Goal: Information Seeking & Learning: Understand process/instructions

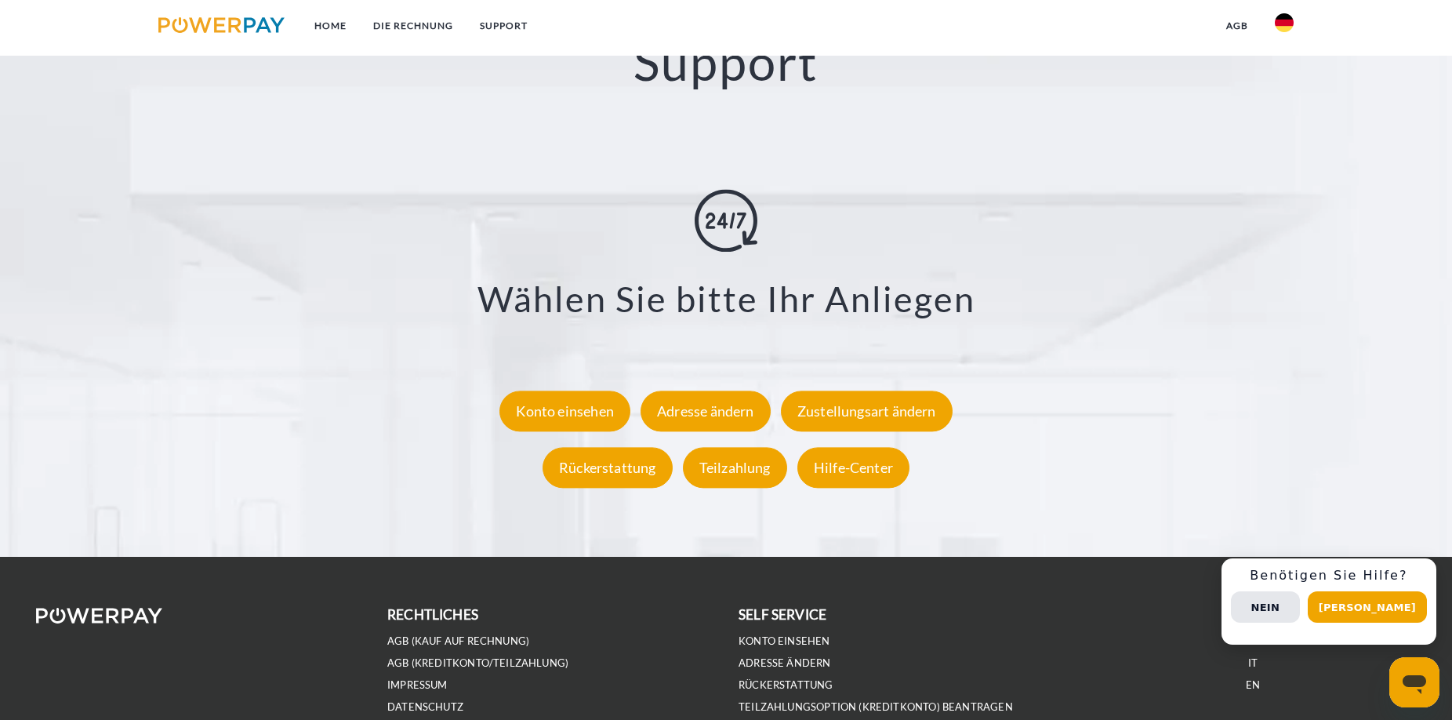
scroll to position [2639, 0]
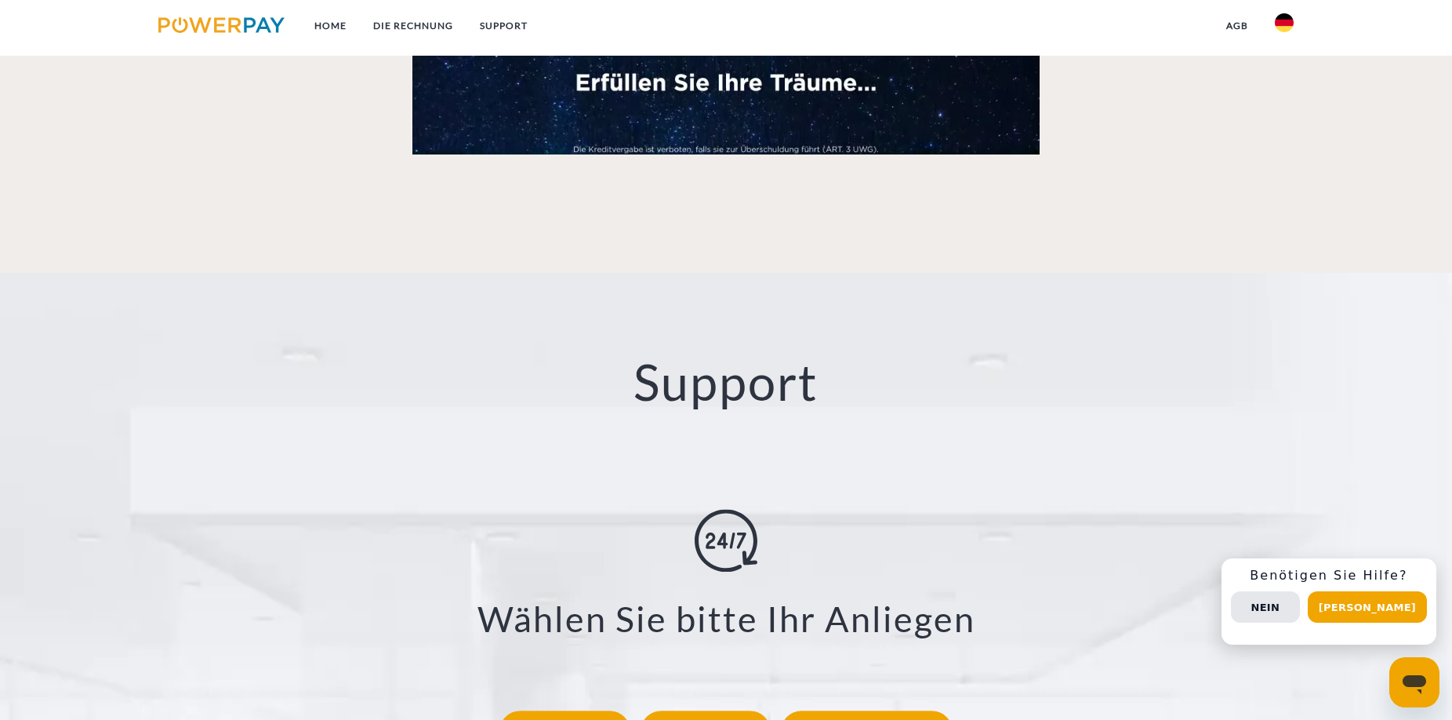
click at [806, 392] on h2 "Support" at bounding box center [726, 382] width 1307 height 62
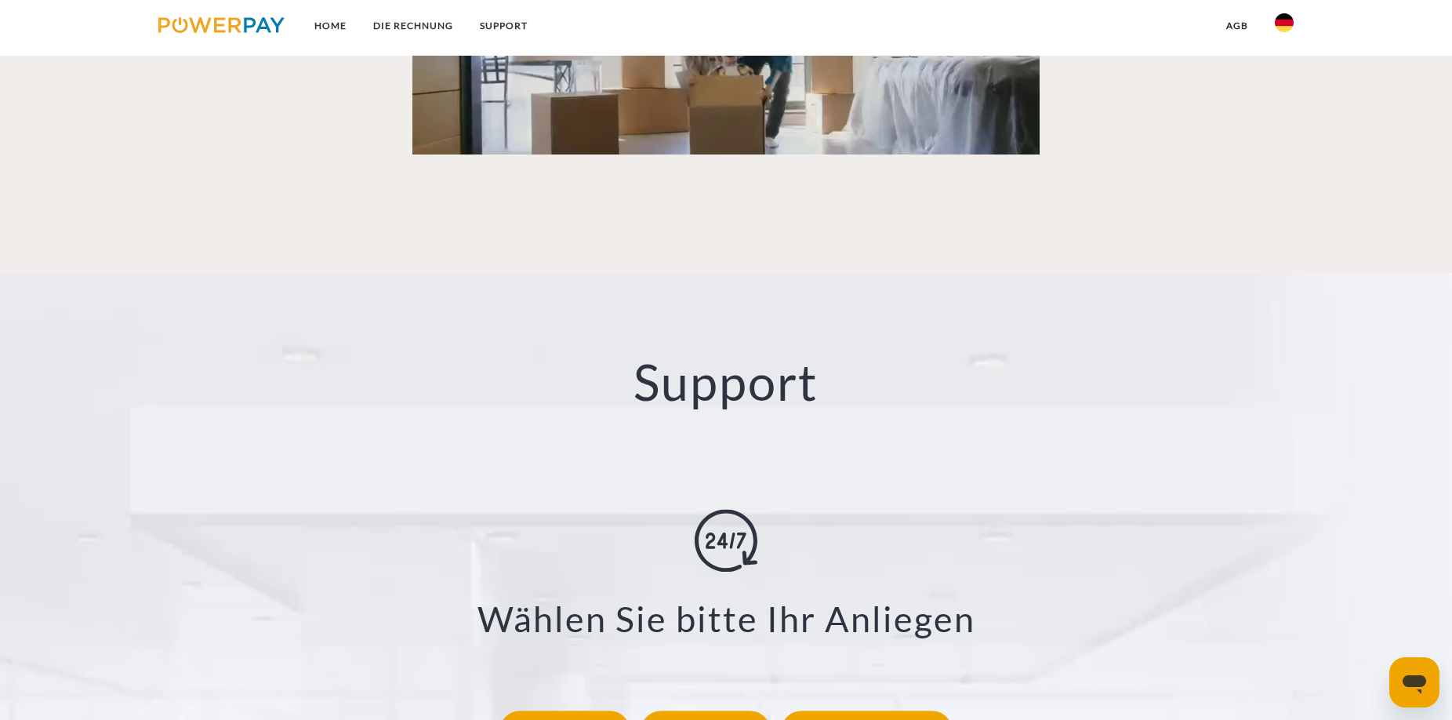
click at [976, 368] on h2 "Support" at bounding box center [726, 382] width 1307 height 62
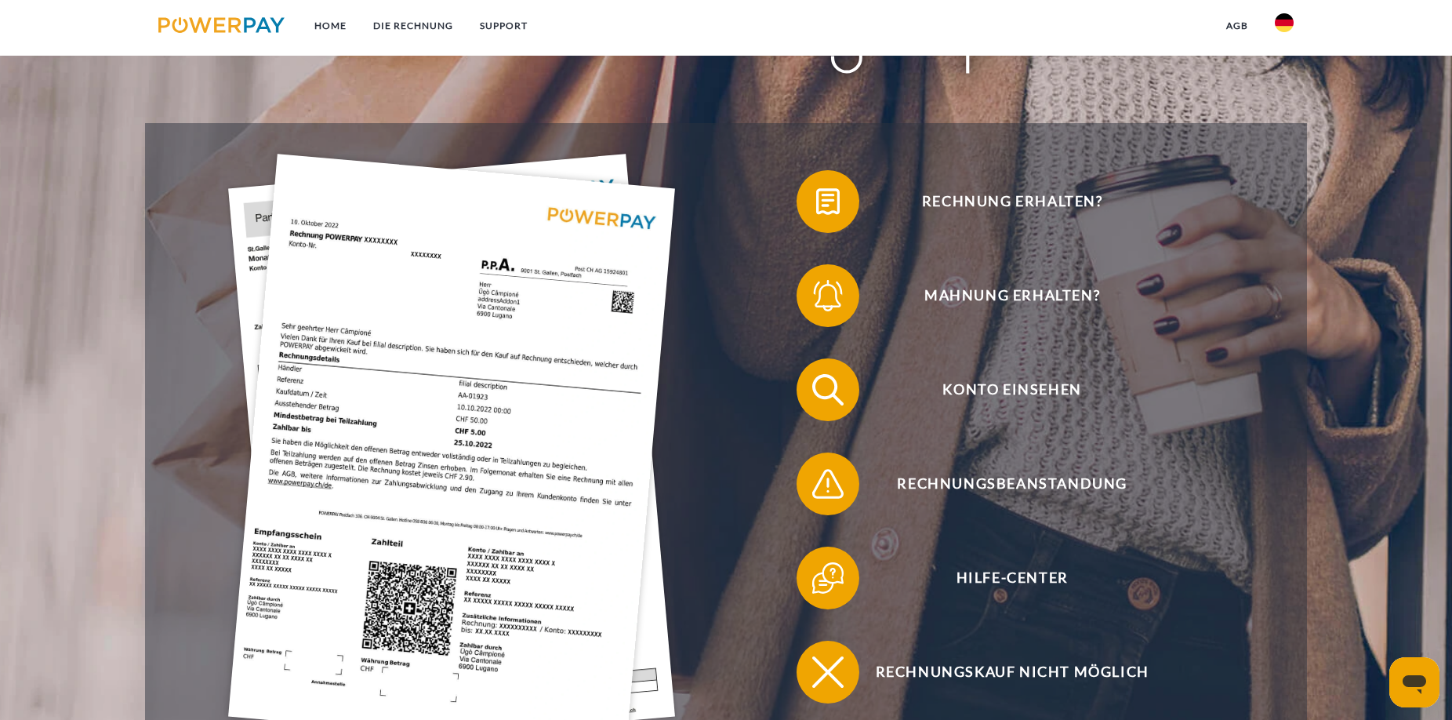
scroll to position [0, 0]
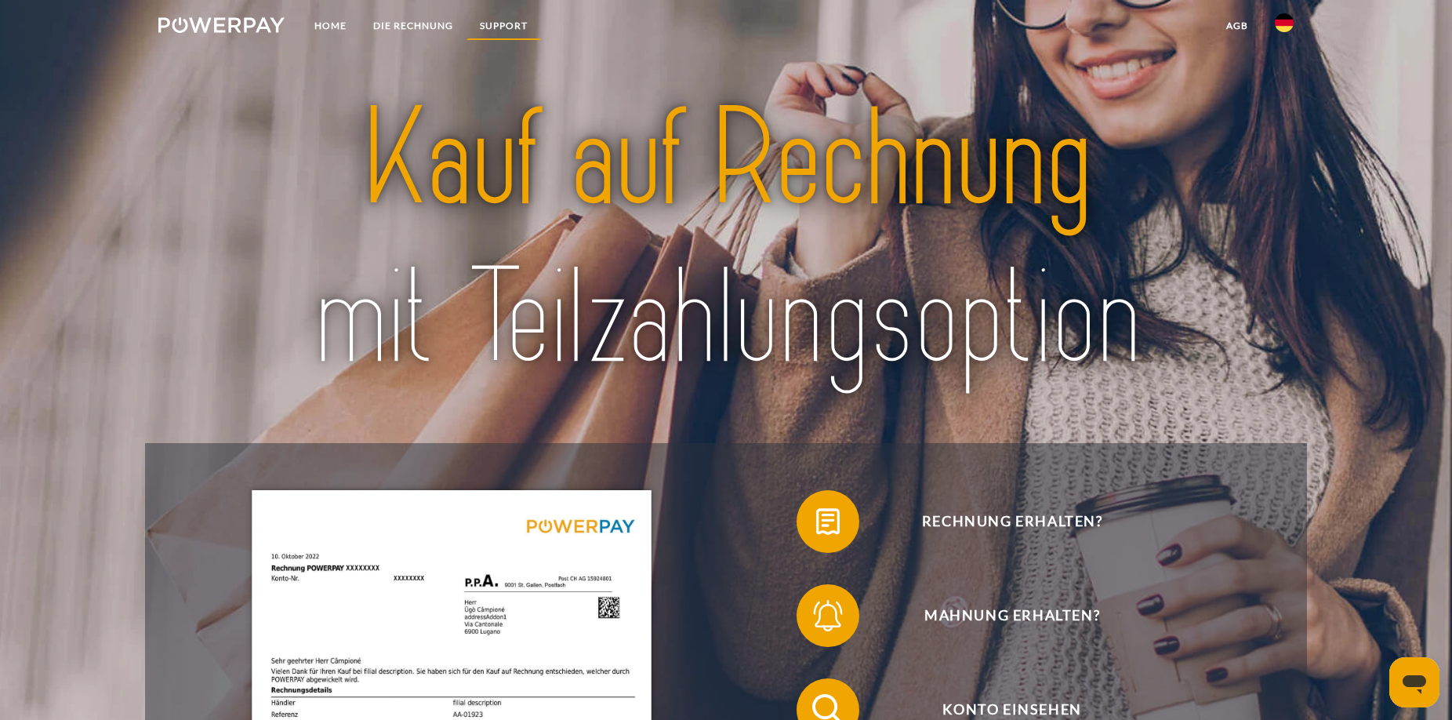
click at [524, 25] on link "SUPPORT" at bounding box center [503, 26] width 74 height 28
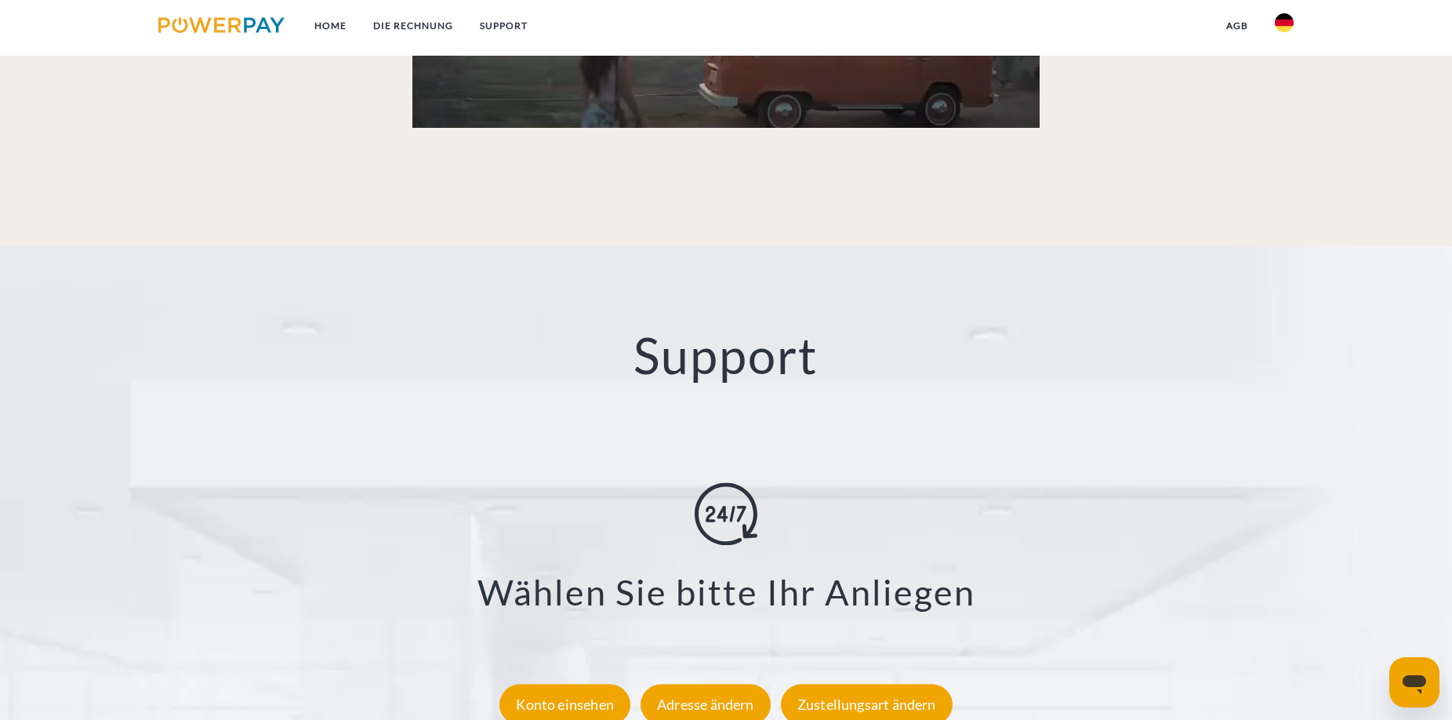
scroll to position [2346, 0]
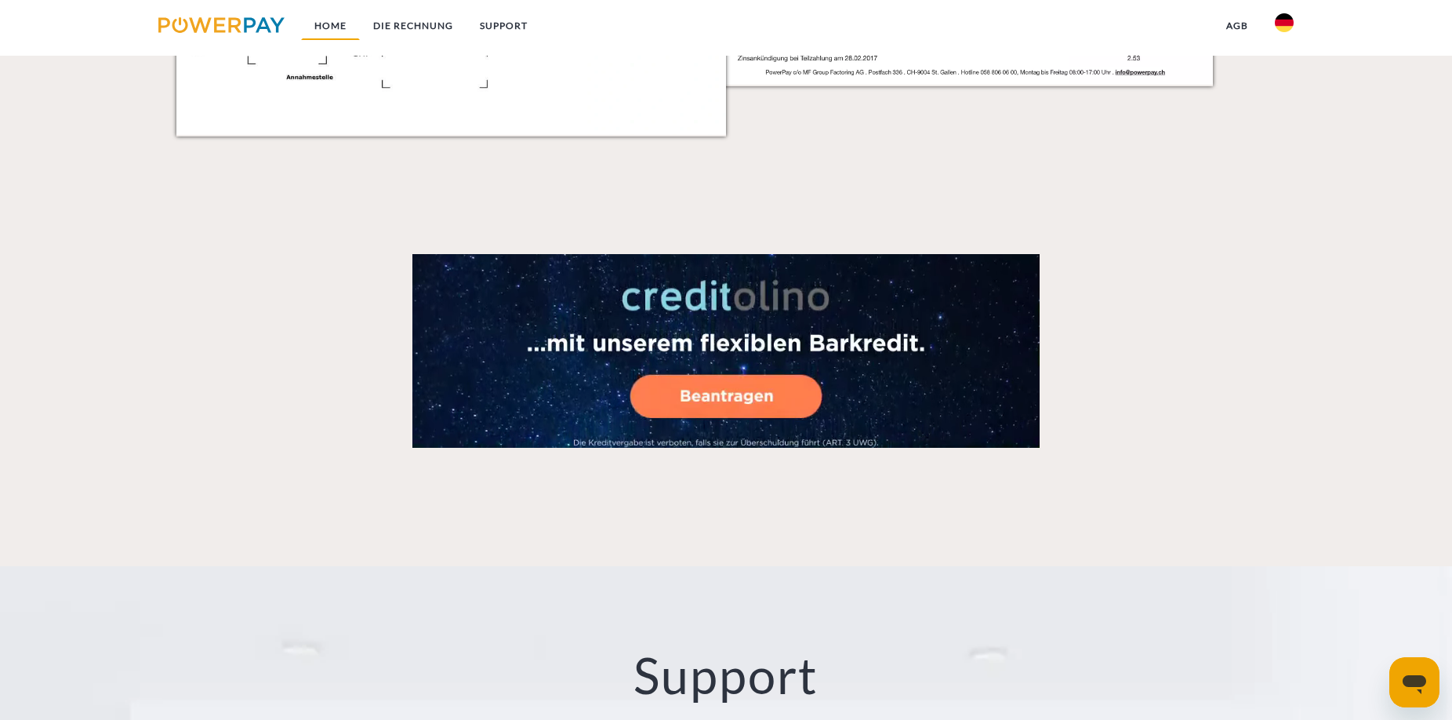
click at [337, 31] on link "Home" at bounding box center [330, 26] width 59 height 28
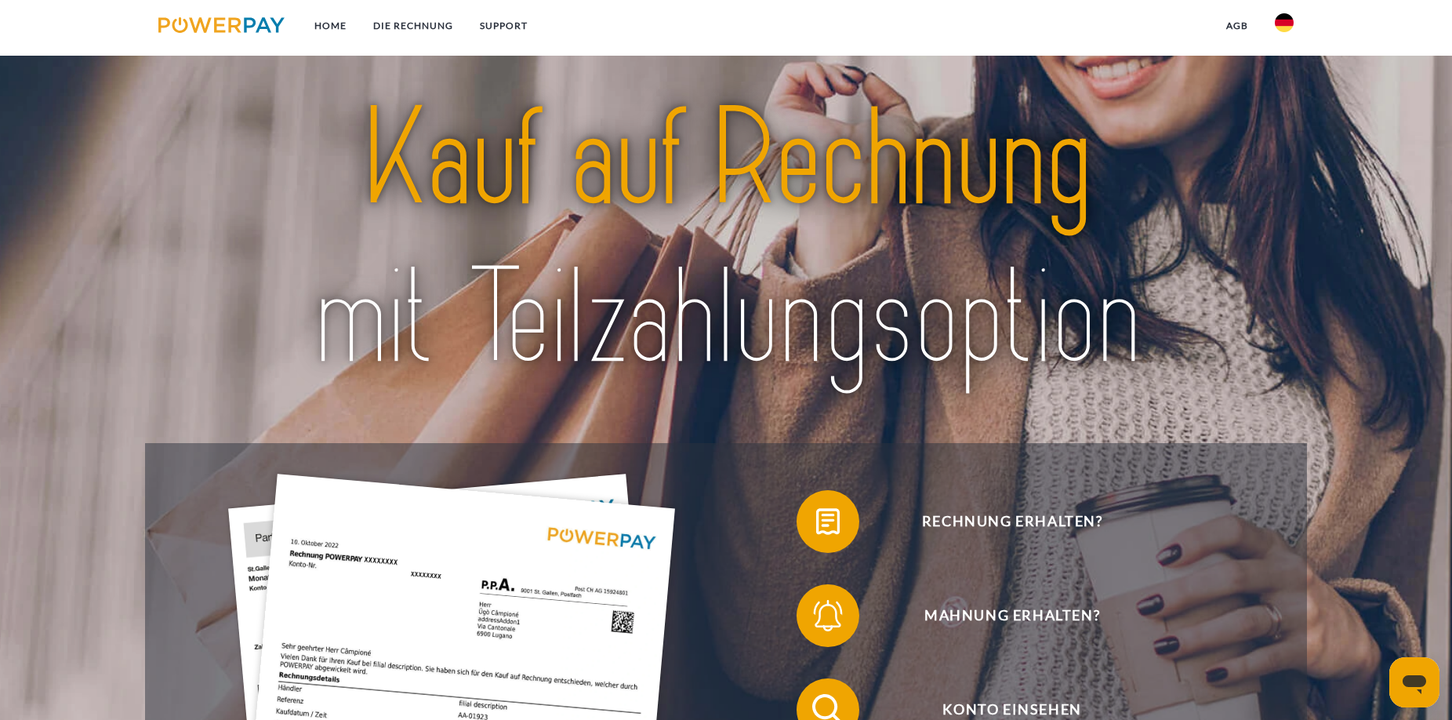
scroll to position [400, 0]
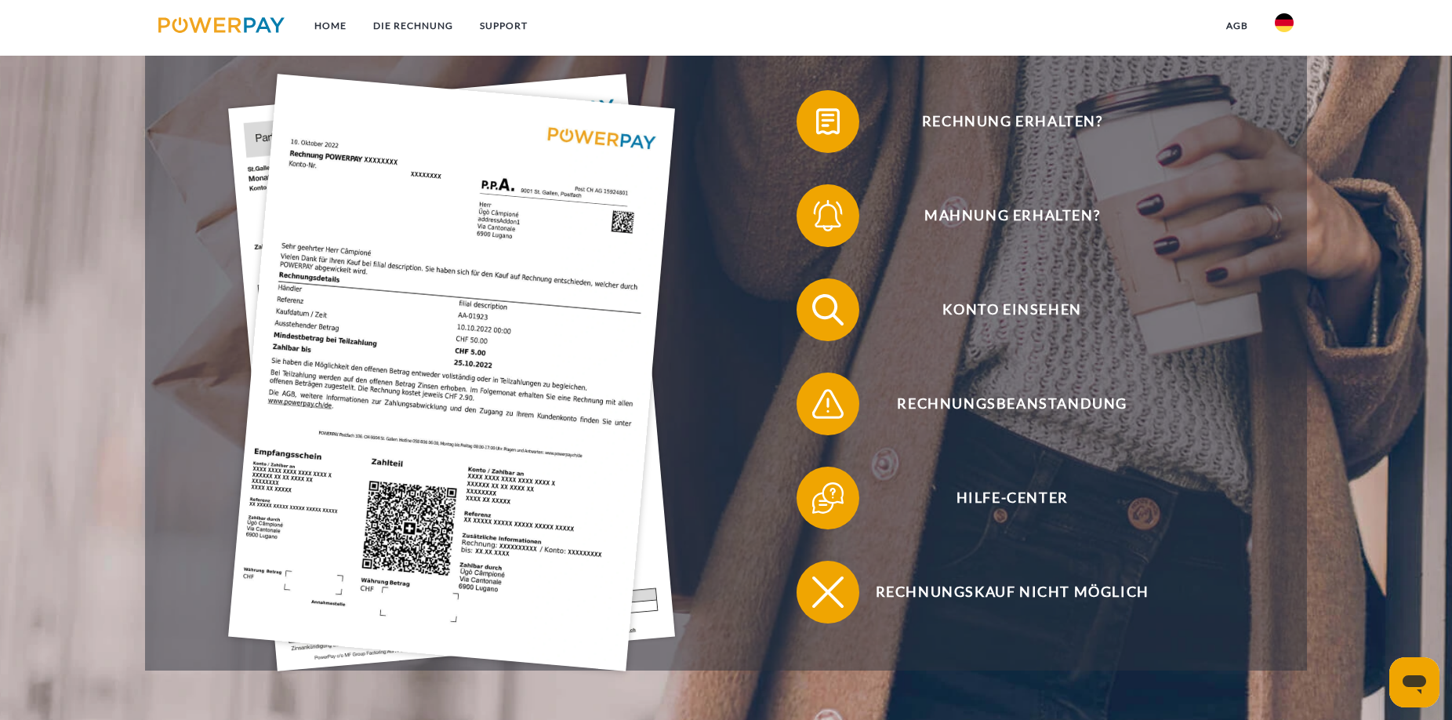
click at [586, 203] on img at bounding box center [451, 372] width 447 height 597
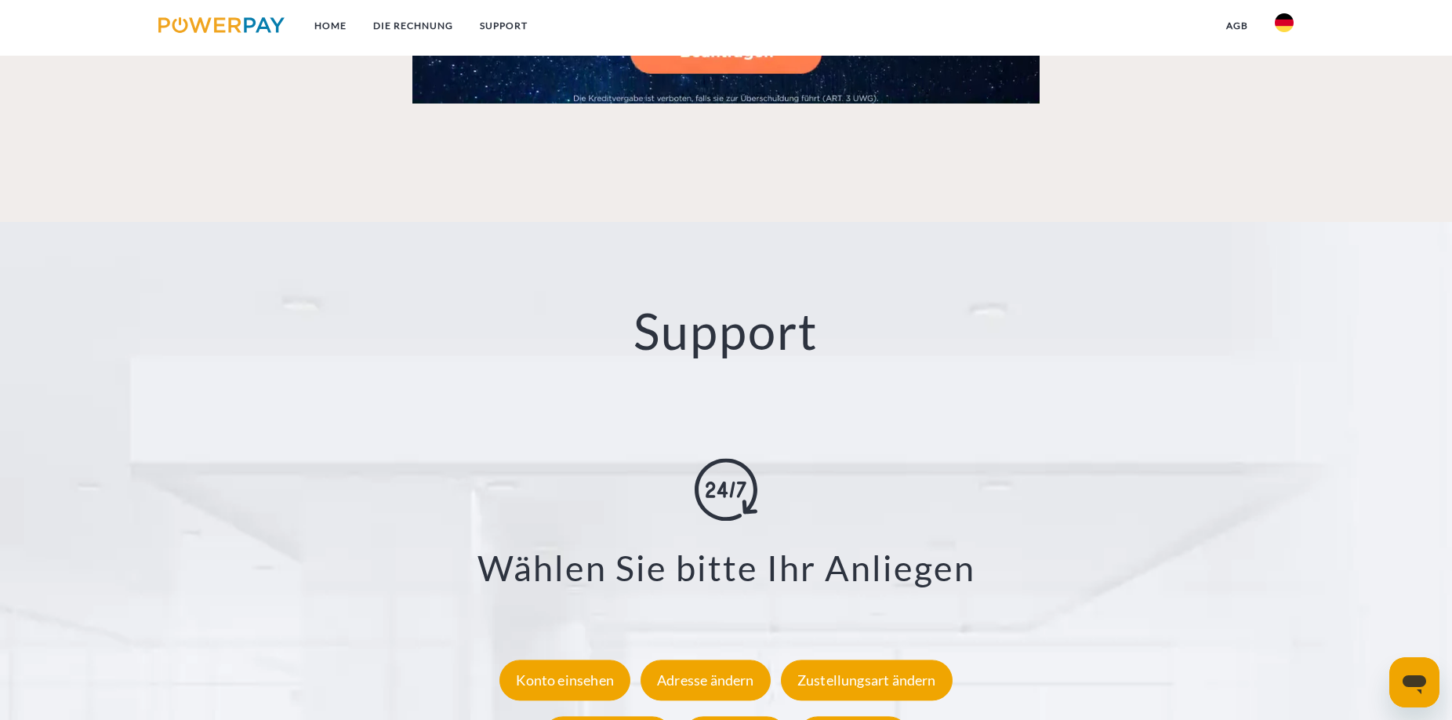
scroll to position [2930, 0]
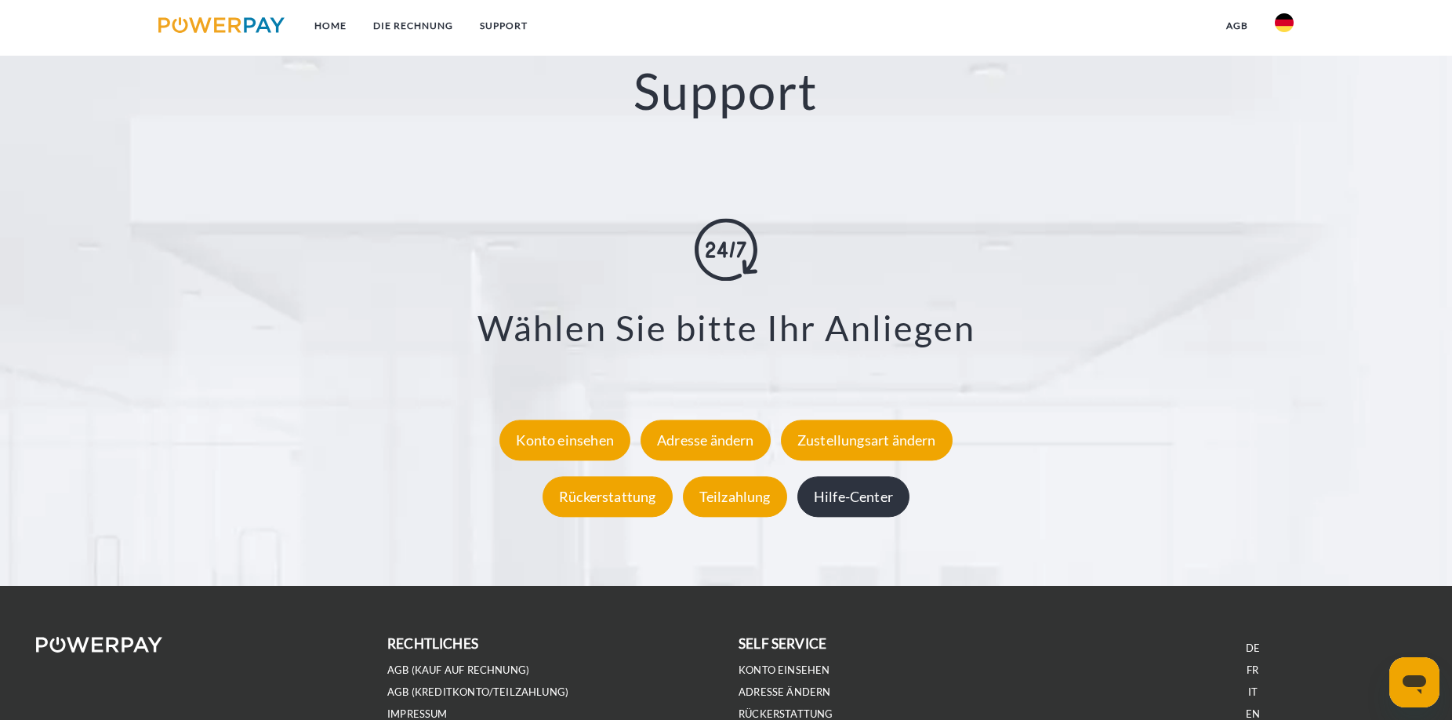
click at [858, 509] on div "Hilfe-Center" at bounding box center [853, 496] width 112 height 41
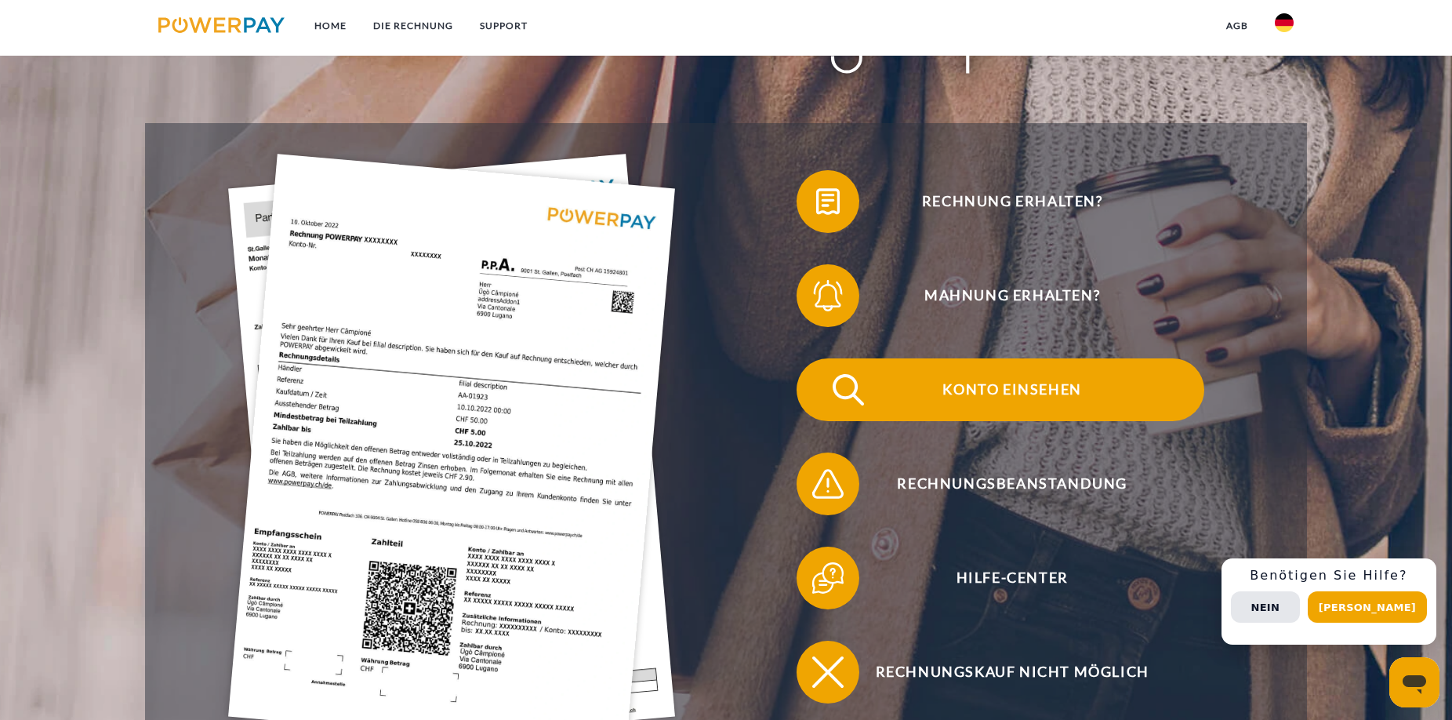
scroll to position [560, 0]
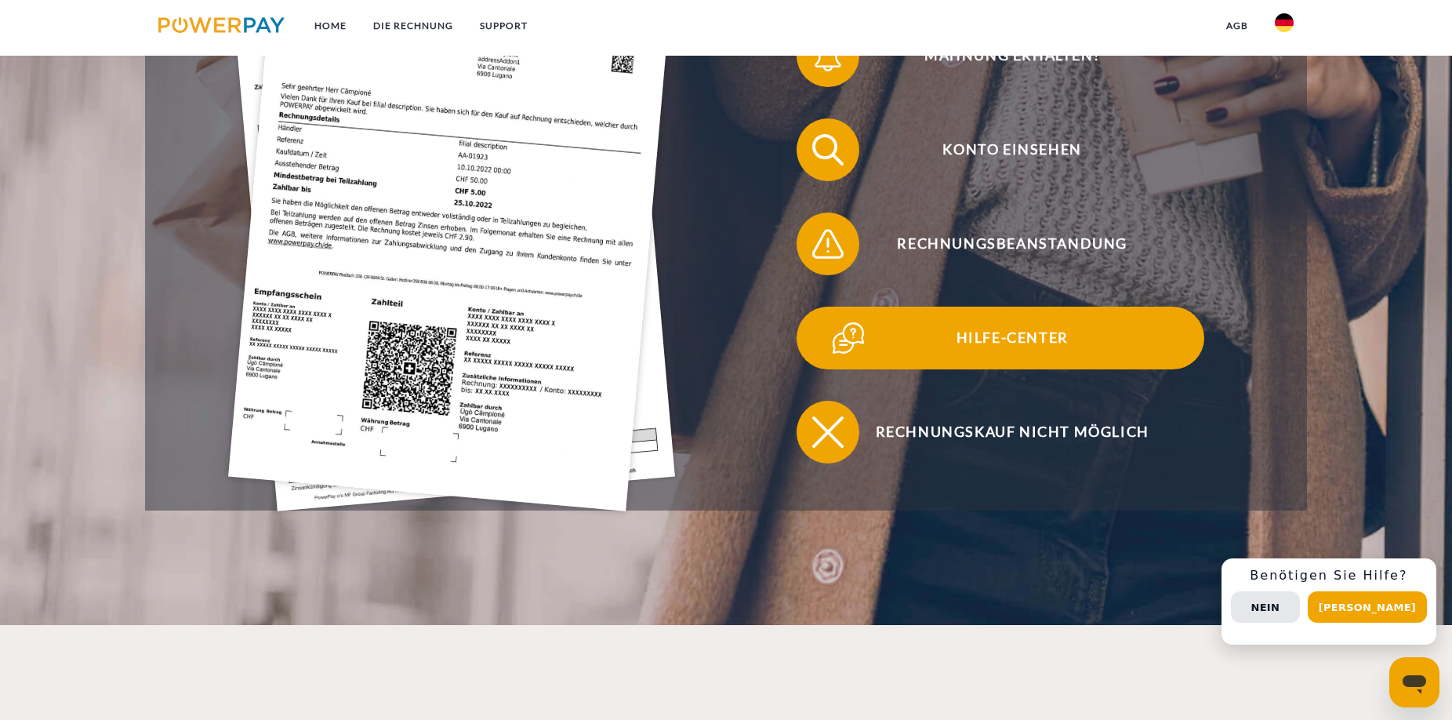
click at [1042, 339] on span "Hilfe-Center" at bounding box center [1012, 338] width 384 height 63
